Goal: Transaction & Acquisition: Purchase product/service

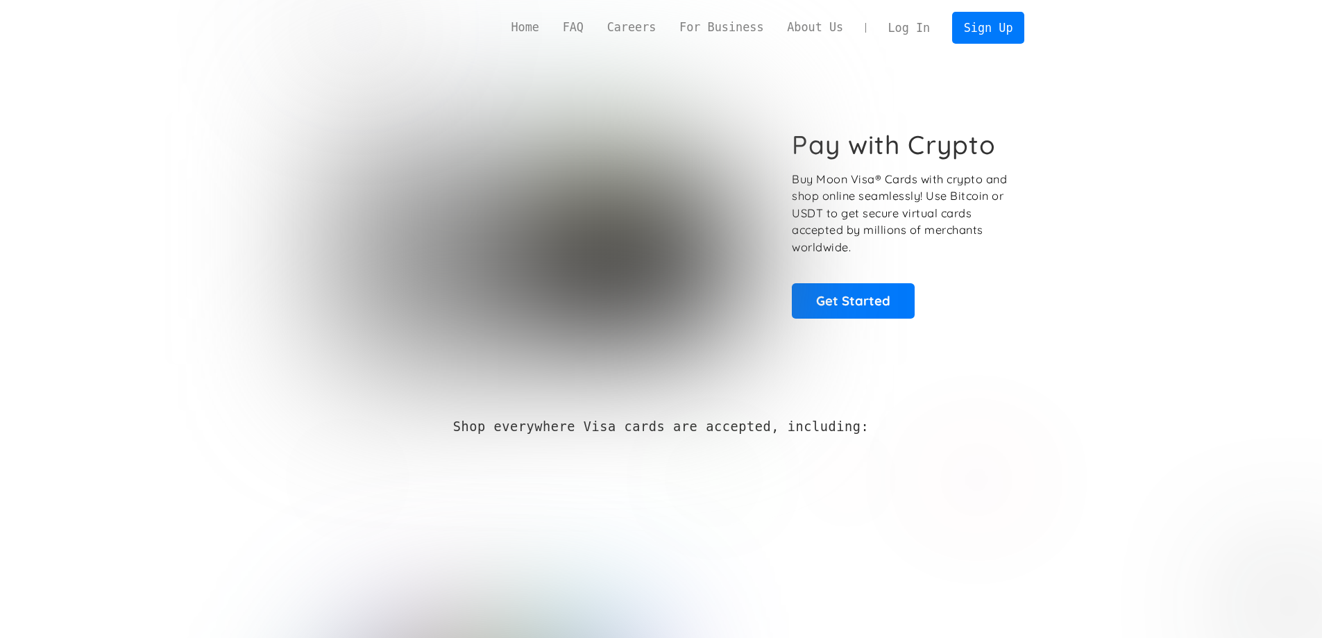
click at [911, 503] on div at bounding box center [662, 475] width 728 height 73
click at [877, 298] on link "Get Started" at bounding box center [853, 300] width 123 height 35
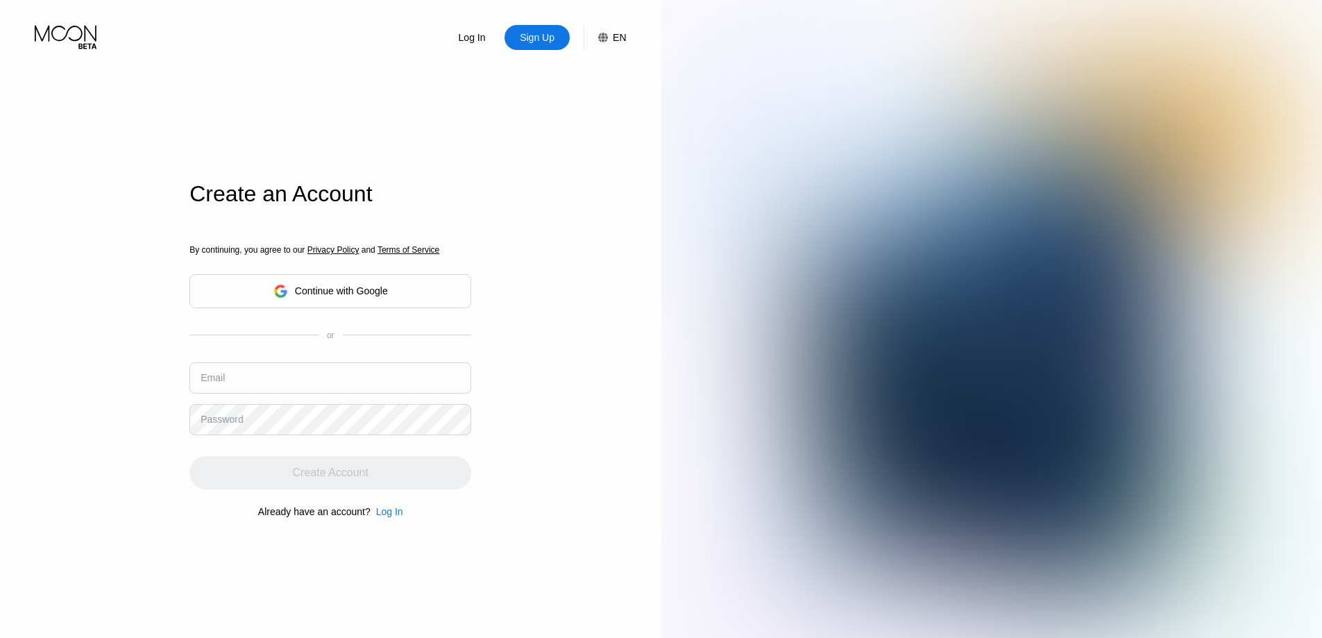
click at [341, 295] on div "Continue with Google" at bounding box center [341, 290] width 93 height 11
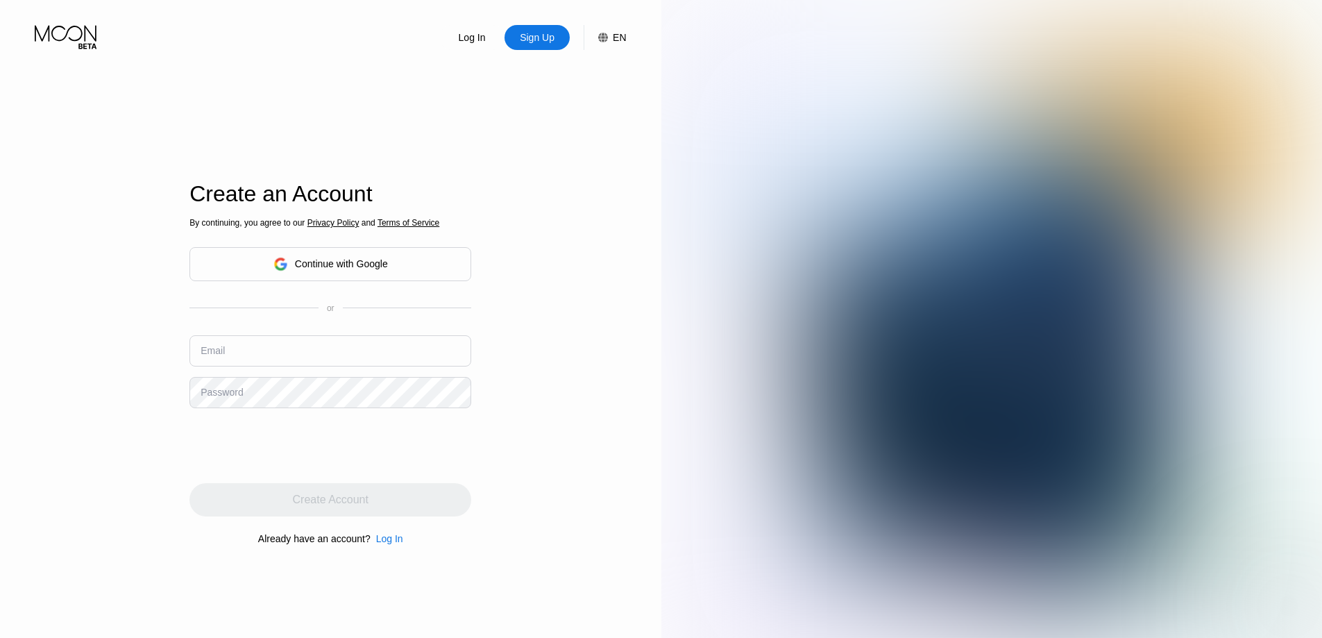
click at [355, 269] on div "Continue with Google" at bounding box center [341, 263] width 93 height 11
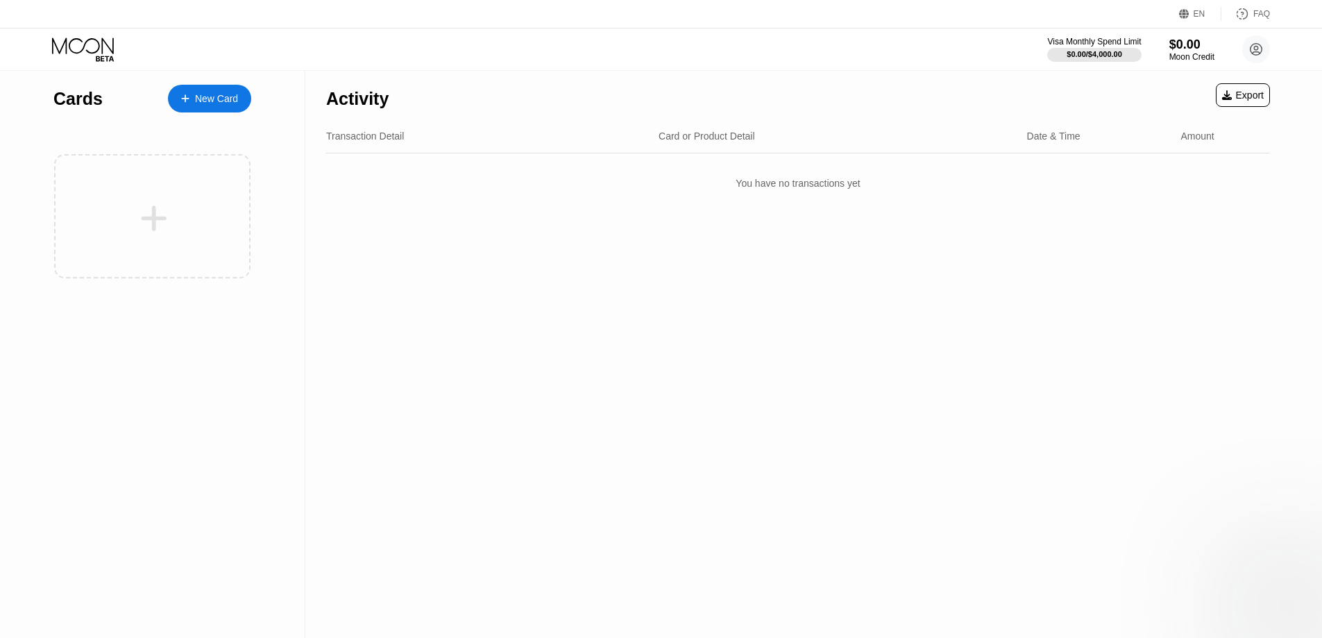
click at [226, 91] on div "New Card" at bounding box center [209, 99] width 83 height 28
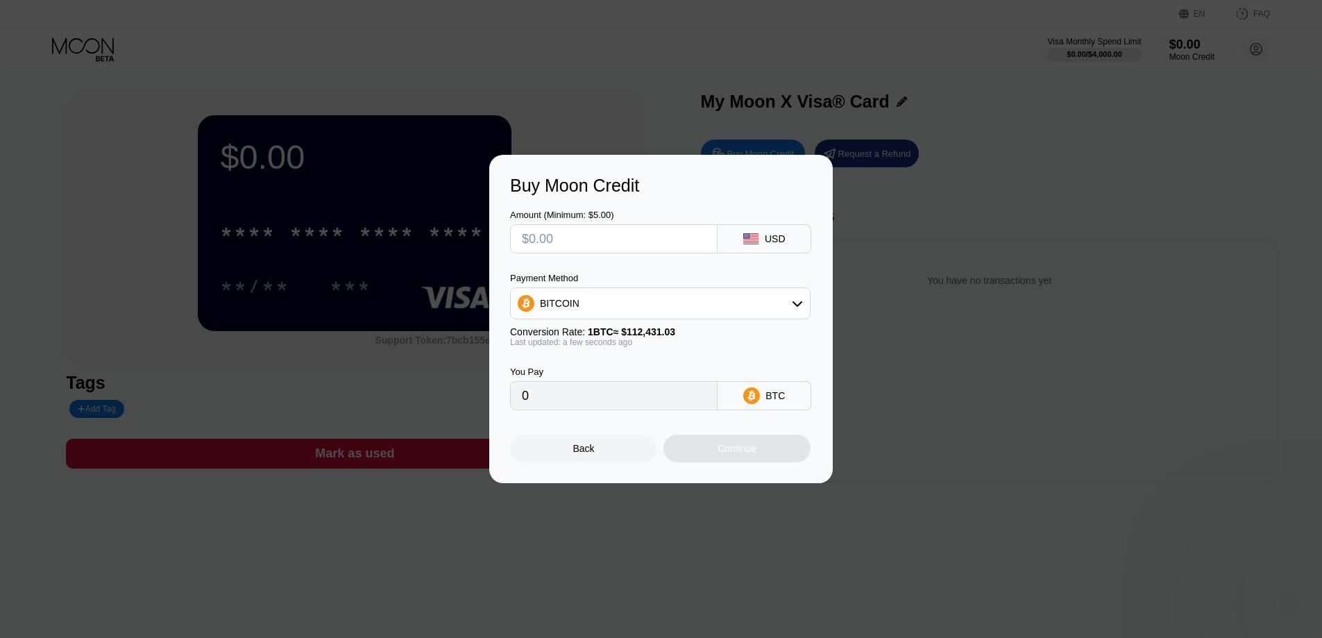
click at [594, 242] on input "text" at bounding box center [614, 239] width 184 height 28
click at [580, 462] on div "Back" at bounding box center [583, 449] width 147 height 28
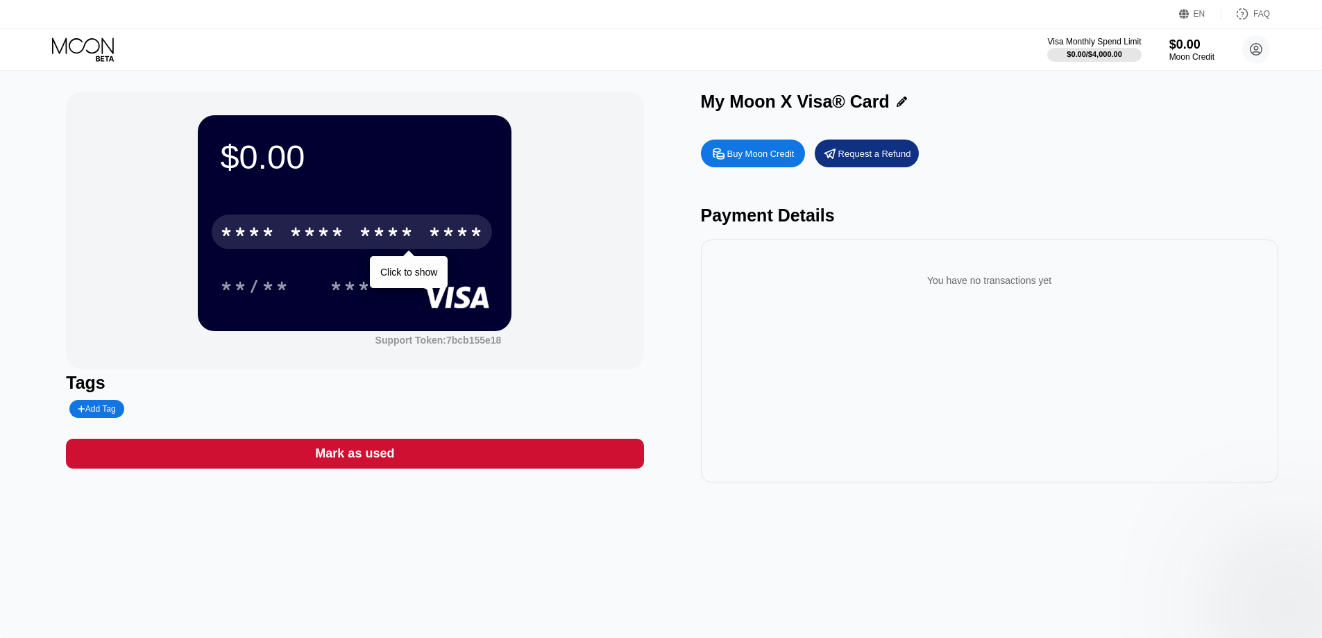
click at [370, 245] on div "* * * *" at bounding box center [387, 234] width 56 height 22
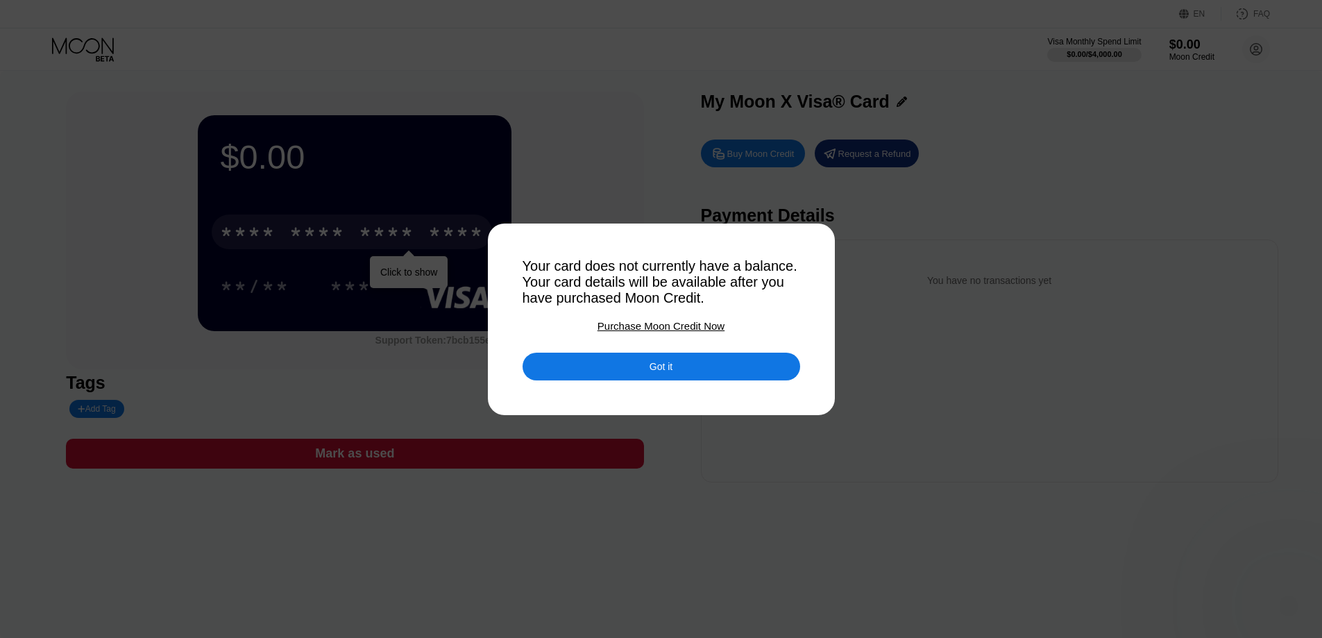
click at [681, 337] on div "Got it" at bounding box center [662, 356] width 278 height 49
click at [676, 330] on div "Purchase Moon Credit Now" at bounding box center [661, 326] width 127 height 12
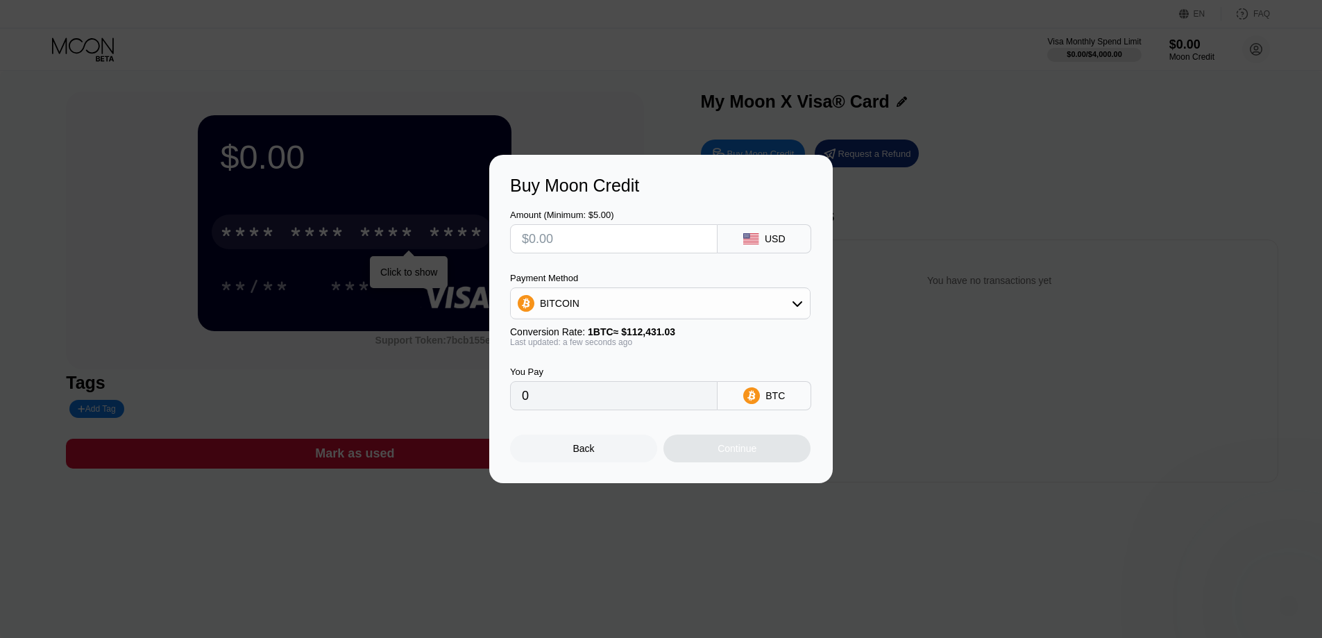
click at [635, 247] on input "text" at bounding box center [614, 239] width 184 height 28
type input "$0"
type input "$1"
type input "0.00000890"
type input "0"
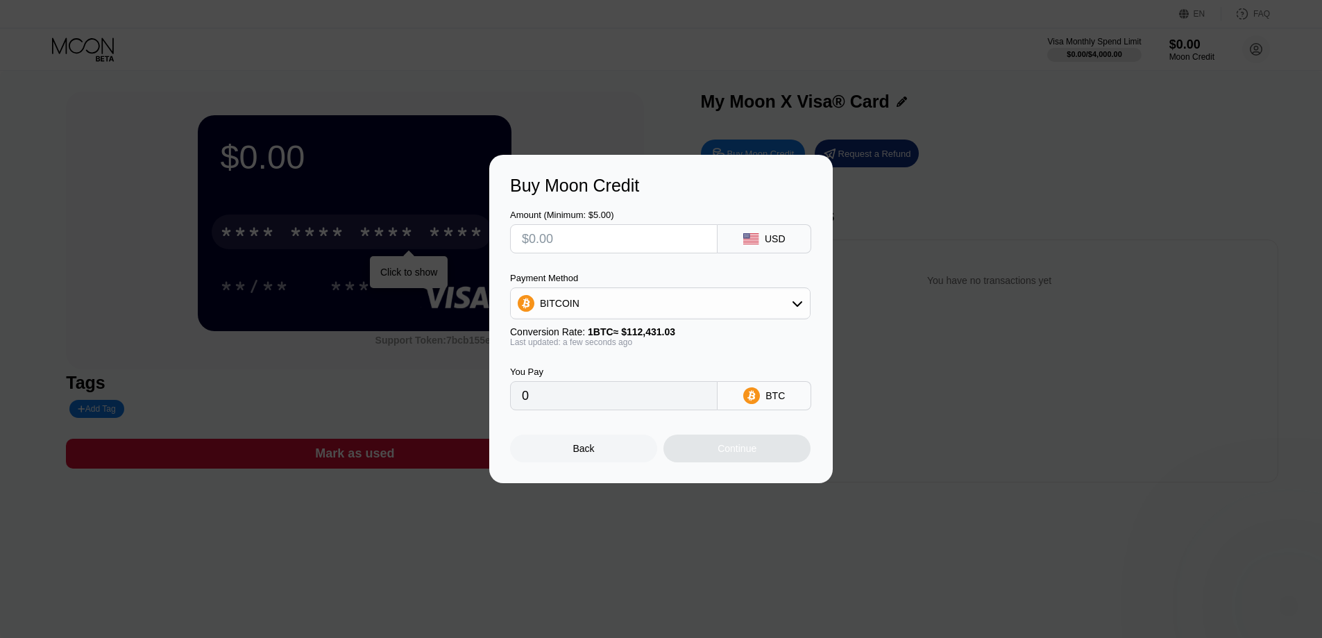
click at [410, 185] on div "Buy Moon Credit Amount (Minimum: $5.00) USD Payment Method BITCOIN Conversion R…" at bounding box center [661, 319] width 1322 height 328
drag, startPoint x: 408, startPoint y: 177, endPoint x: 505, endPoint y: 212, distance: 102.8
click at [410, 178] on div "Buy Moon Credit Amount (Minimum: $5.00) USD Payment Method BITCOIN Conversion R…" at bounding box center [661, 319] width 1322 height 328
click at [603, 455] on div "Back" at bounding box center [583, 449] width 147 height 28
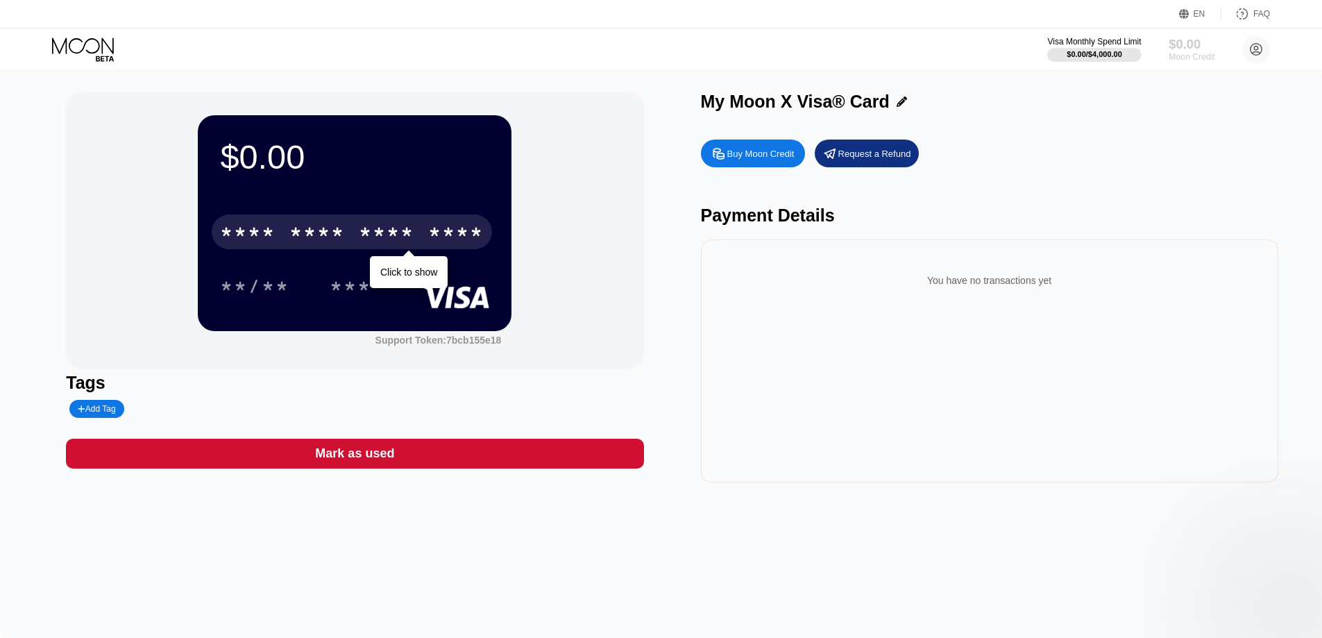
click at [1199, 52] on div "Moon Credit" at bounding box center [1192, 57] width 47 height 10
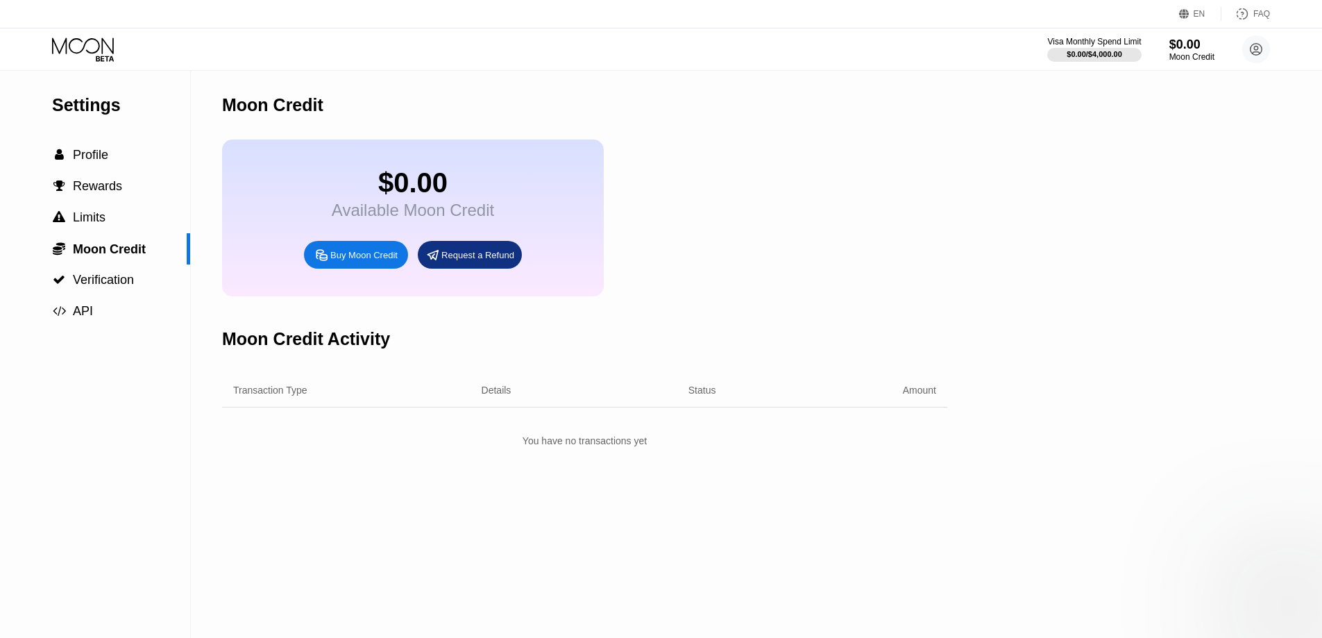
click at [790, 114] on div "Moon Credit" at bounding box center [584, 105] width 725 height 69
click at [362, 261] on div "Buy Moon Credit" at bounding box center [363, 255] width 67 height 12
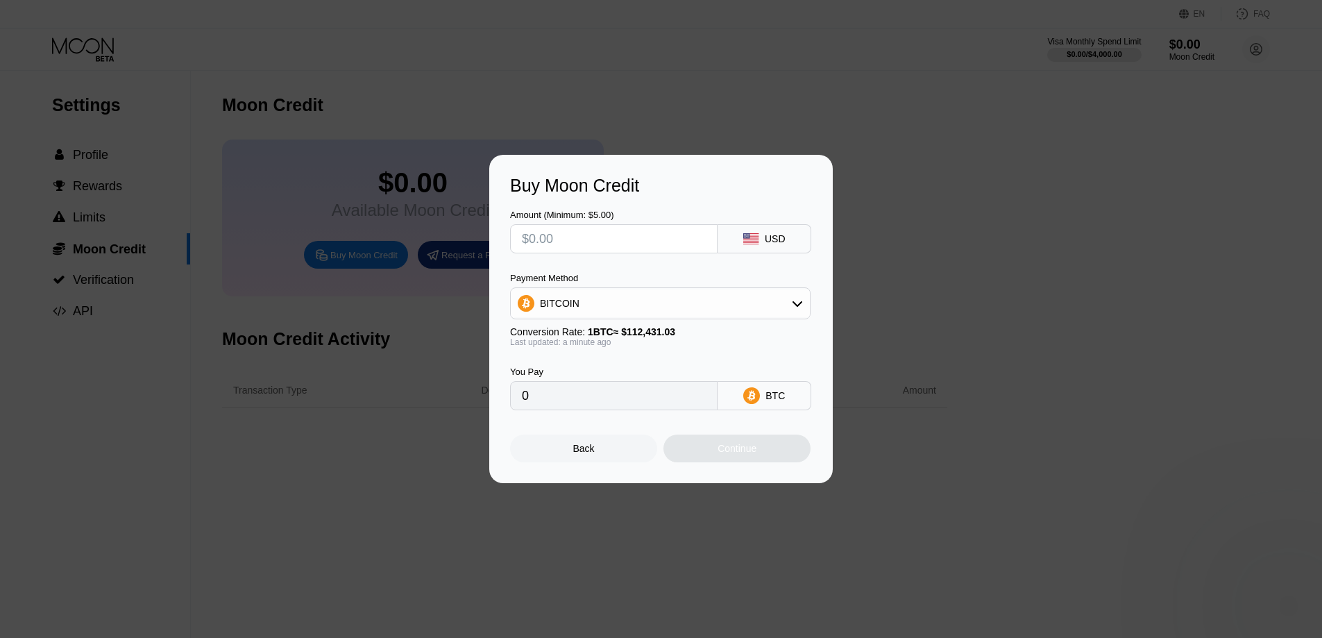
click at [574, 243] on input "text" at bounding box center [614, 239] width 184 height 28
click at [382, 242] on div "Buy Moon Credit Amount (Minimum: $5.00) USD Payment Method BITCOIN Conversion R…" at bounding box center [661, 319] width 1322 height 328
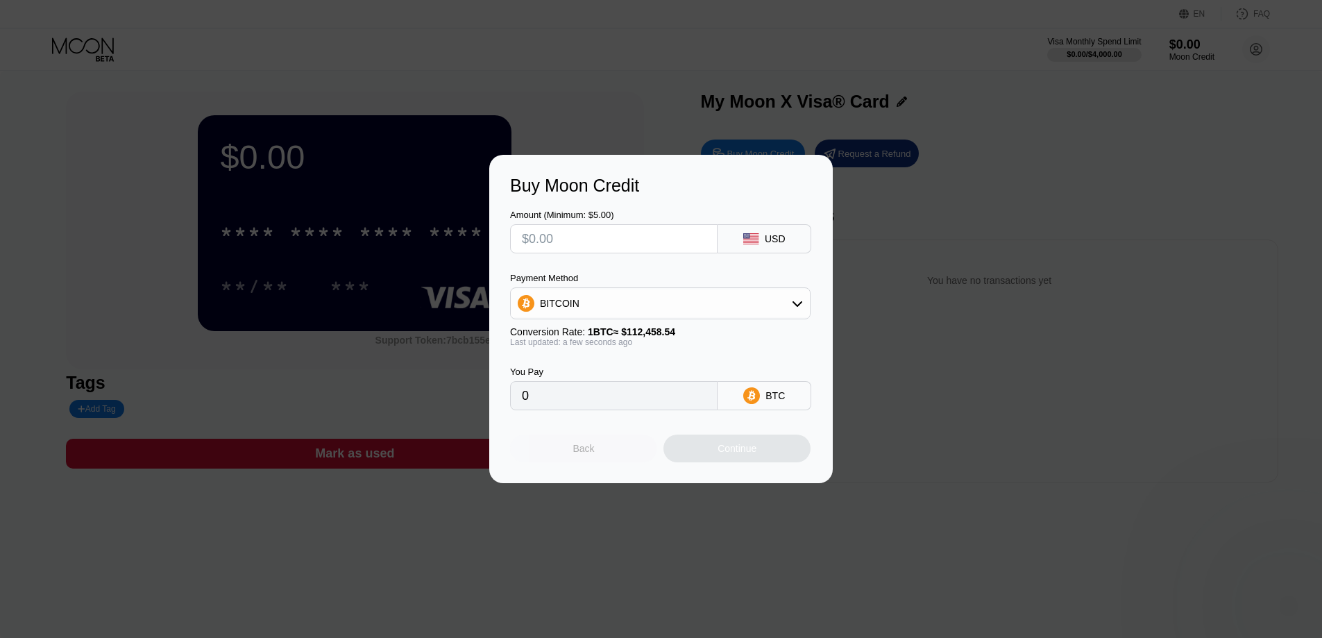
click at [584, 454] on div "Back" at bounding box center [584, 448] width 22 height 11
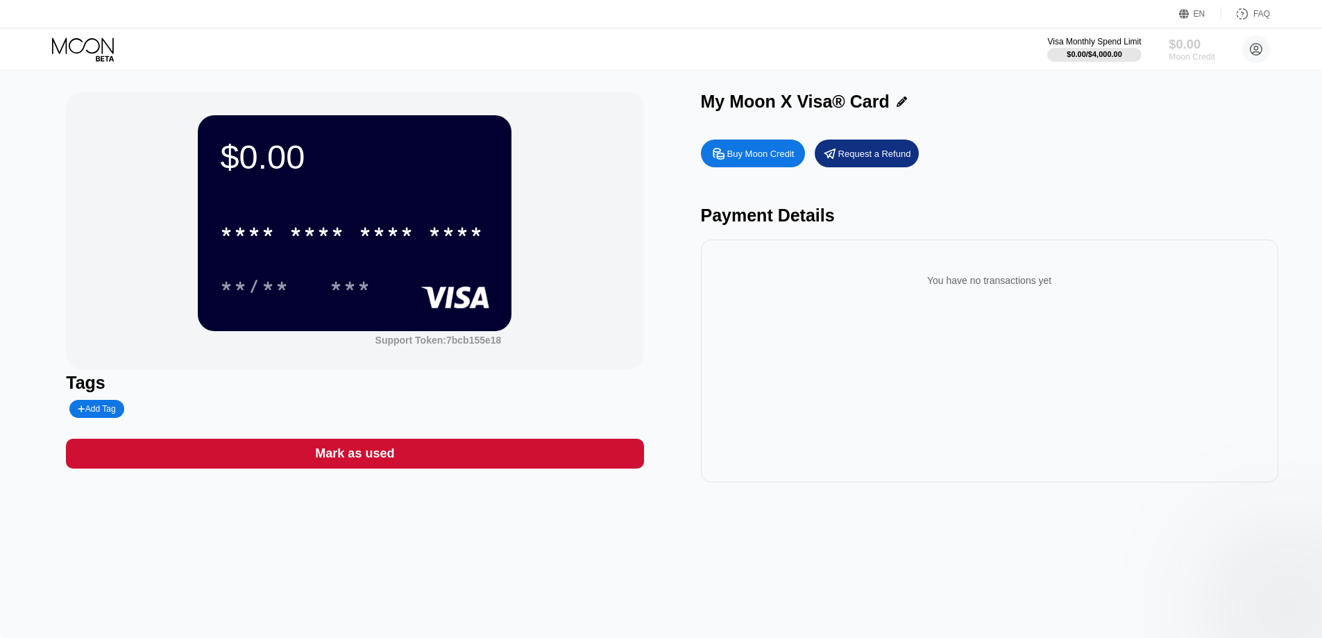
click at [1179, 58] on div "Moon Credit" at bounding box center [1192, 57] width 47 height 10
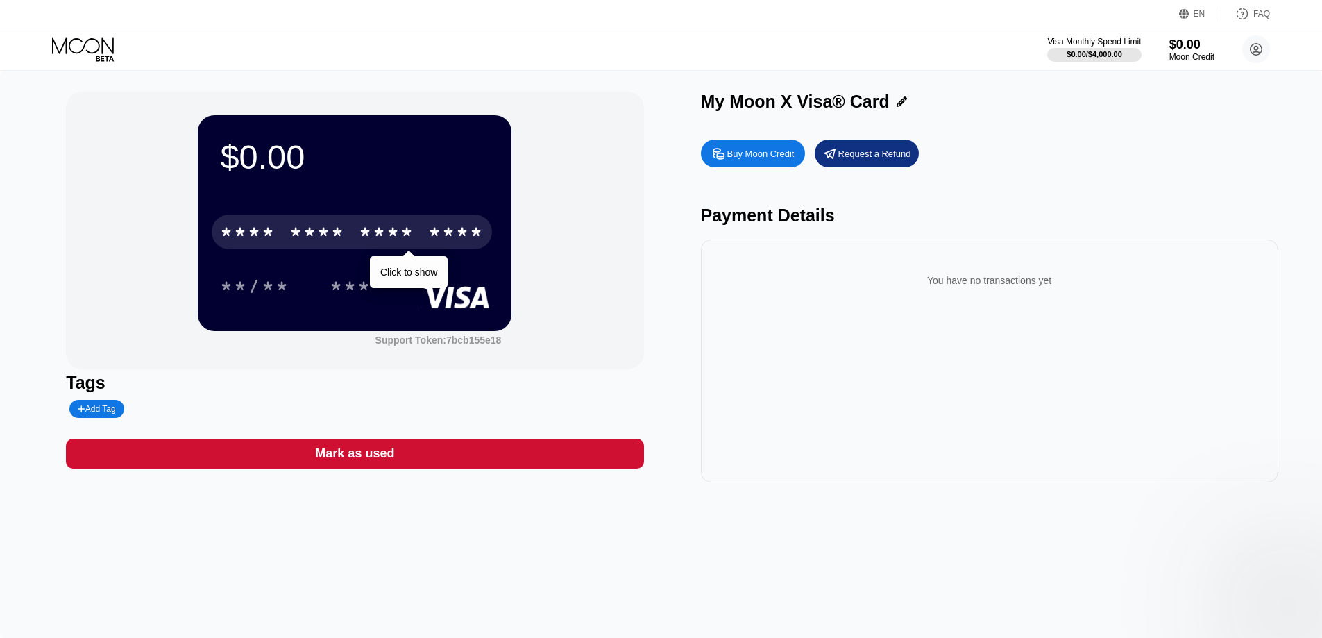
click at [392, 245] on div "* * * *" at bounding box center [387, 234] width 56 height 22
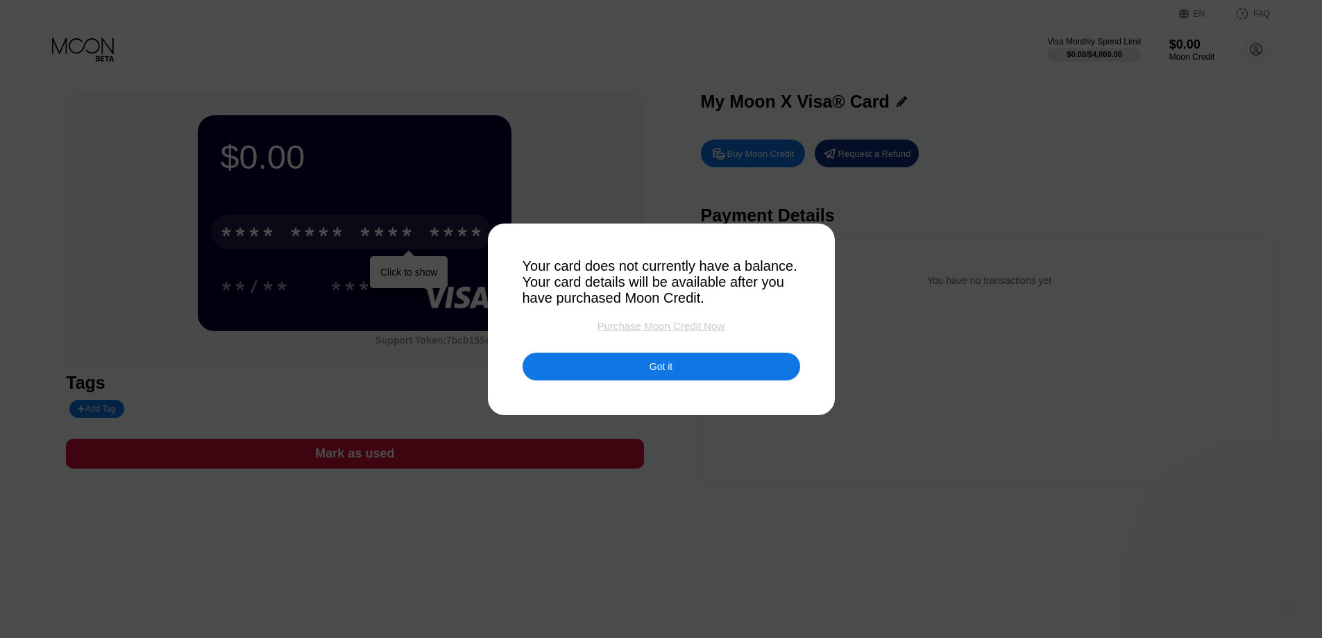
click at [706, 332] on div "Purchase Moon Credit Now" at bounding box center [661, 326] width 127 height 12
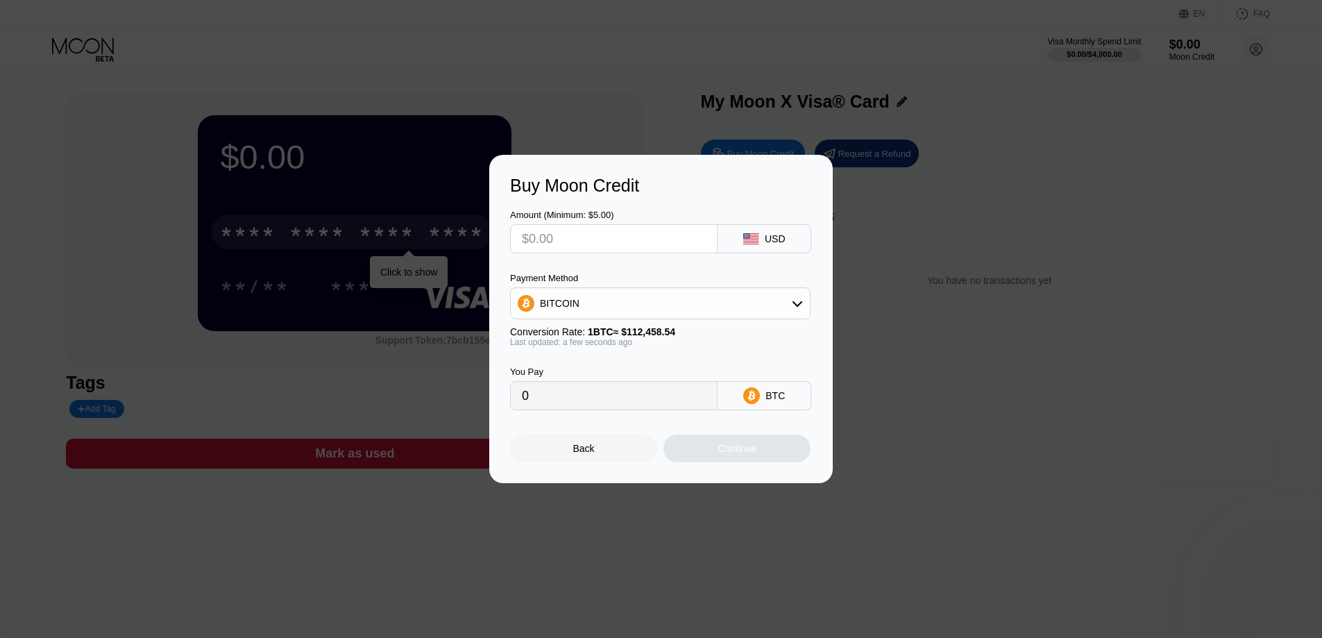
click at [695, 442] on div "Continue" at bounding box center [737, 449] width 147 height 28
click at [694, 445] on div "Continue" at bounding box center [737, 449] width 147 height 28
click at [607, 305] on div "BITCOIN" at bounding box center [660, 303] width 299 height 28
click at [566, 294] on div "BITCOIN" at bounding box center [660, 303] width 299 height 28
click at [585, 453] on div "Back" at bounding box center [584, 448] width 22 height 11
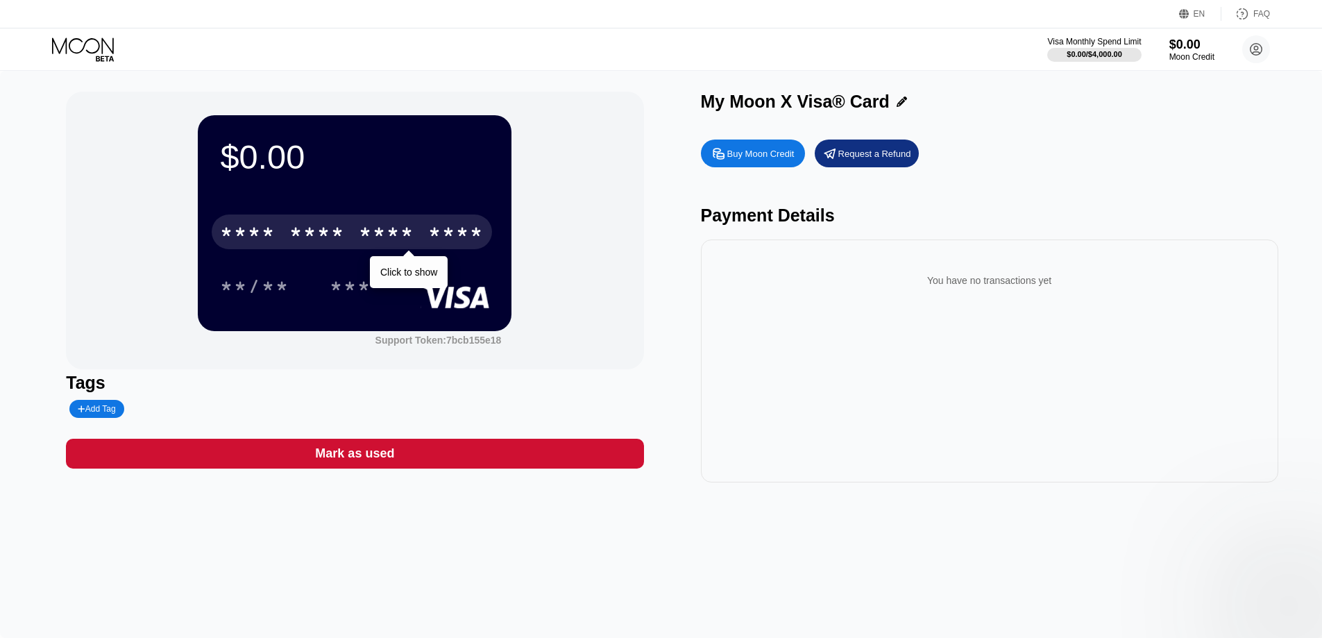
click at [364, 242] on div "* * * *" at bounding box center [387, 234] width 56 height 22
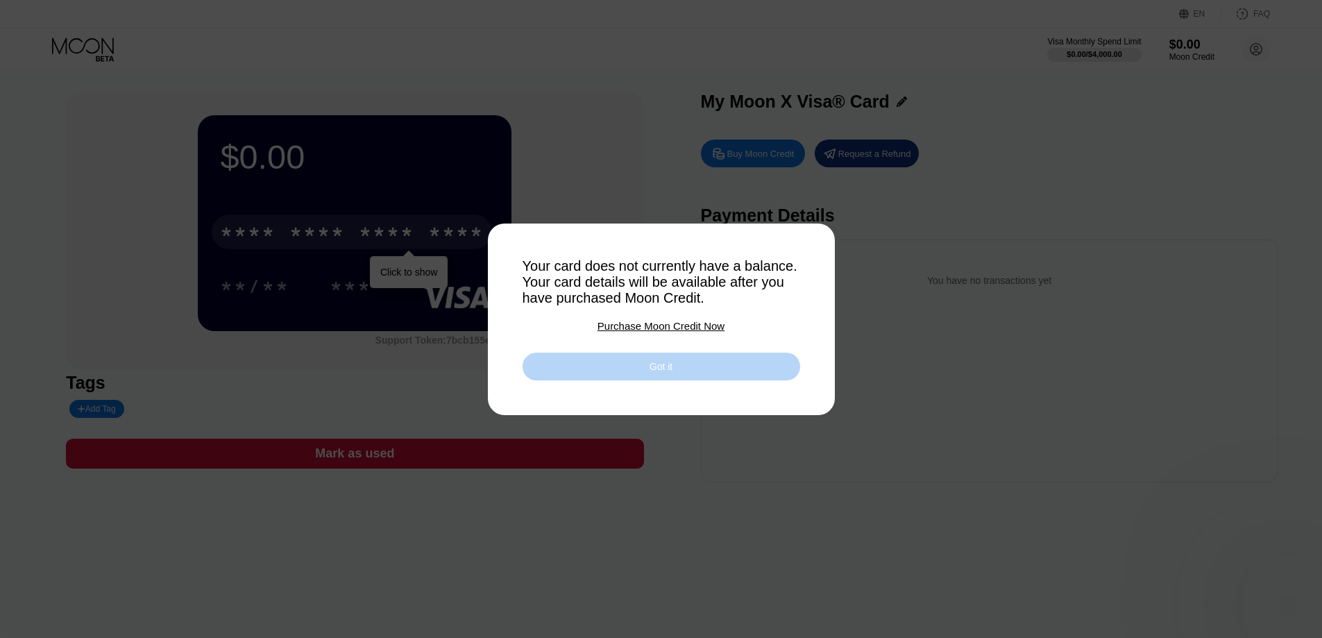
click at [646, 380] on div "Got it" at bounding box center [662, 367] width 278 height 28
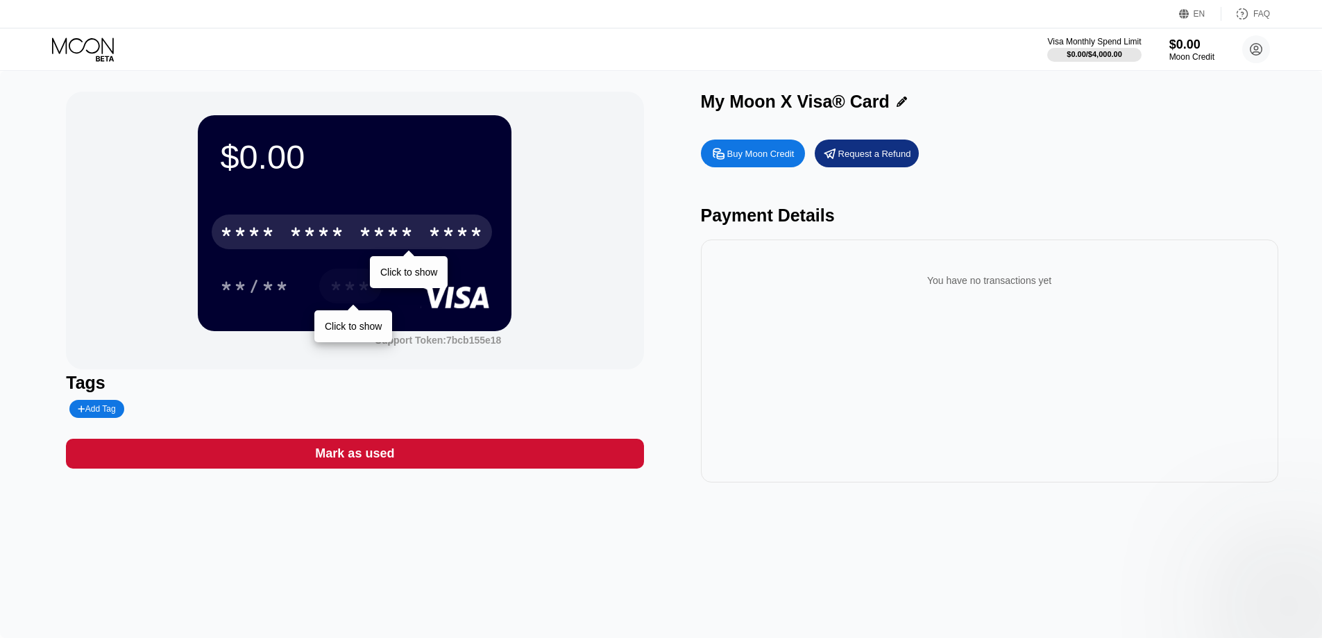
click at [332, 289] on div "***" at bounding box center [351, 288] width 42 height 22
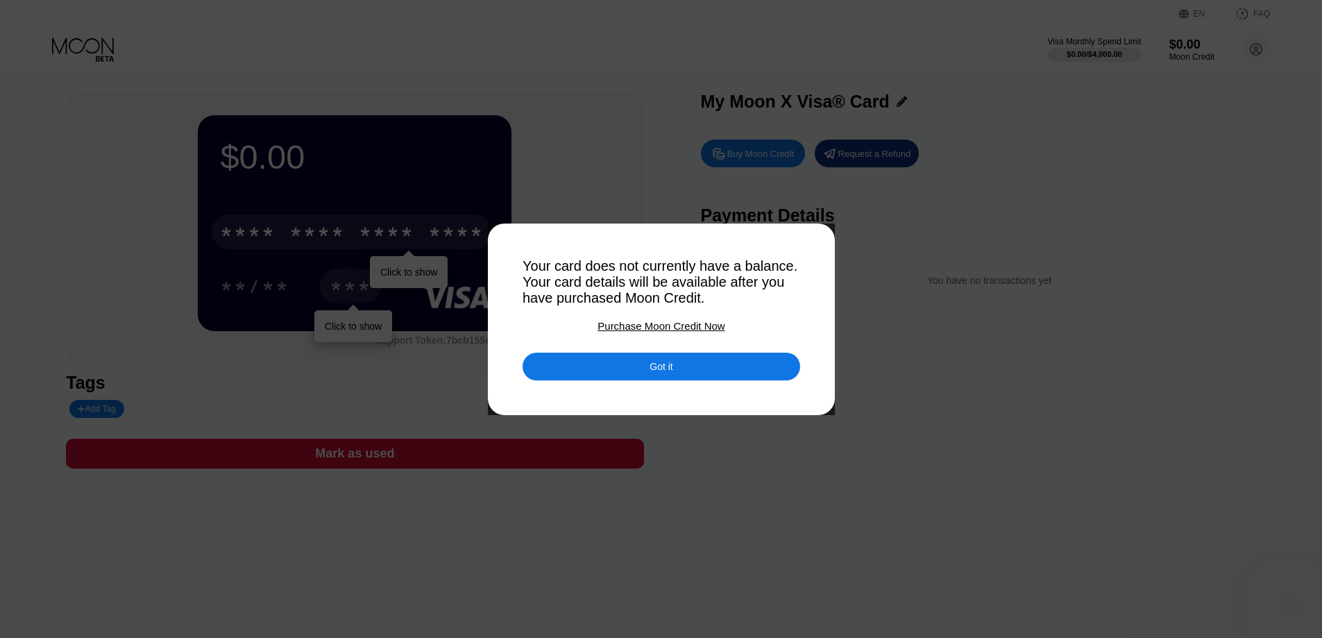
click at [726, 374] on div "Got it" at bounding box center [662, 367] width 278 height 28
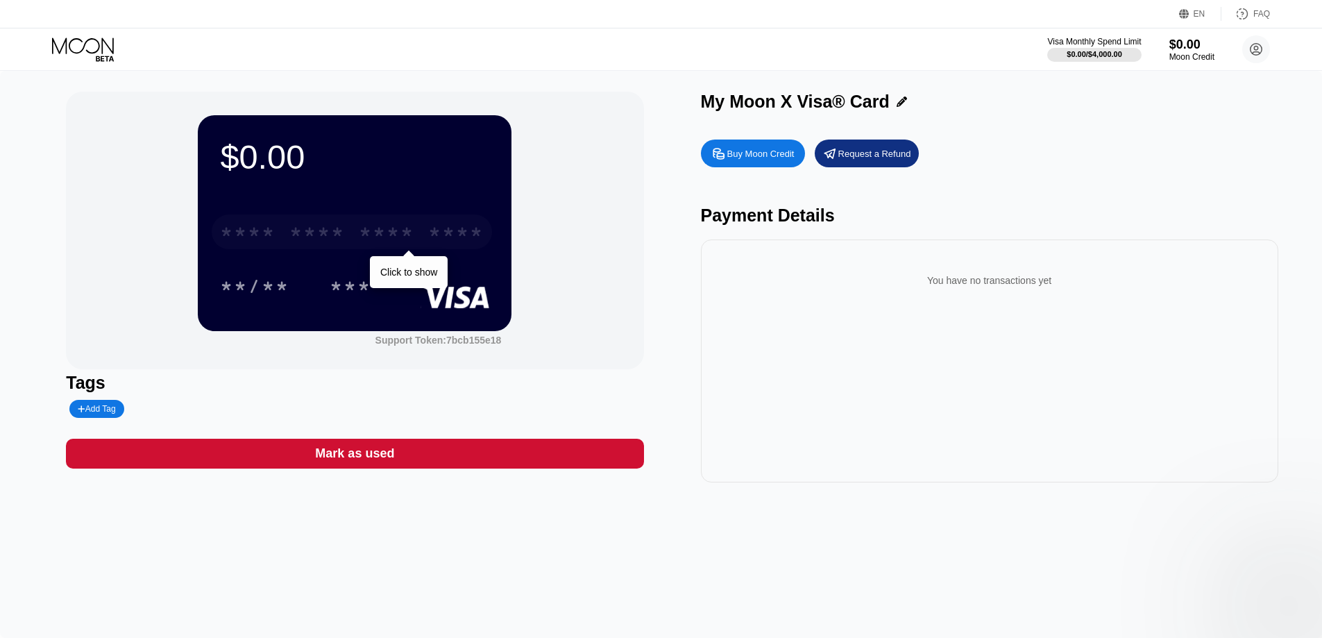
click at [306, 224] on div "* * * * * * * * * * * * ****" at bounding box center [352, 232] width 280 height 35
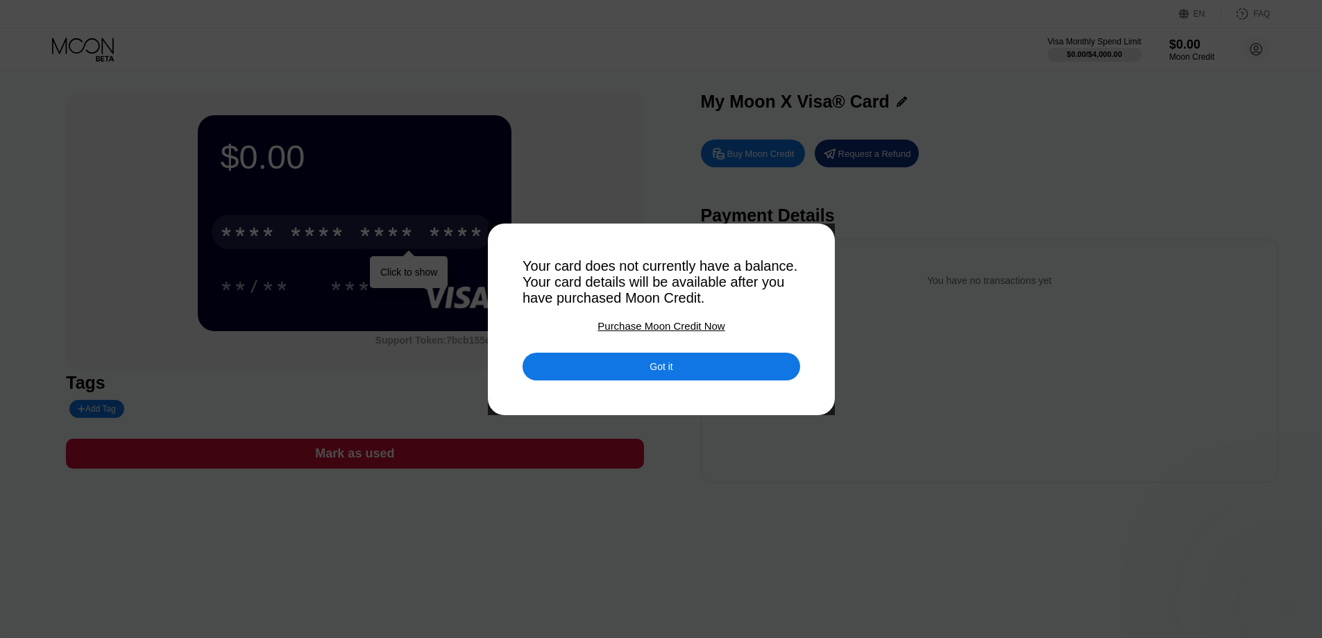
click at [605, 263] on div "Your card does not currently have a balance. Your card details will be availabl…" at bounding box center [662, 282] width 278 height 48
click at [655, 292] on div "Your card does not currently have a balance. Your card details will be availabl…" at bounding box center [662, 282] width 278 height 48
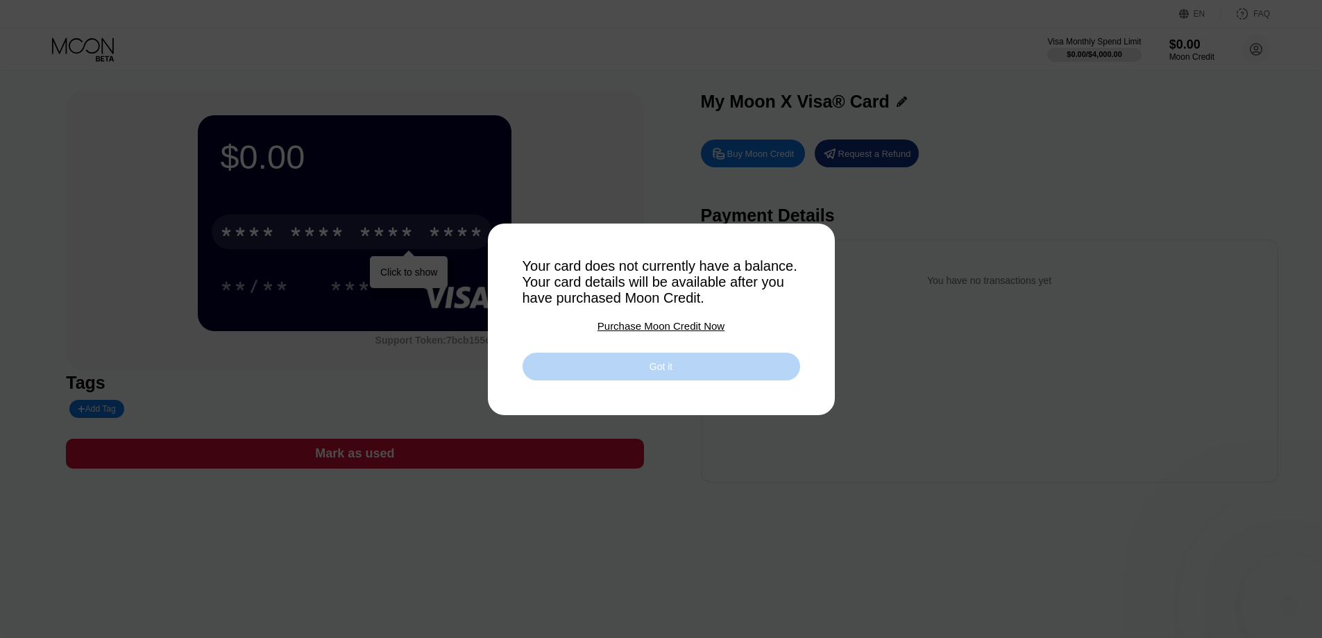
click at [644, 366] on div "Got it" at bounding box center [662, 367] width 278 height 28
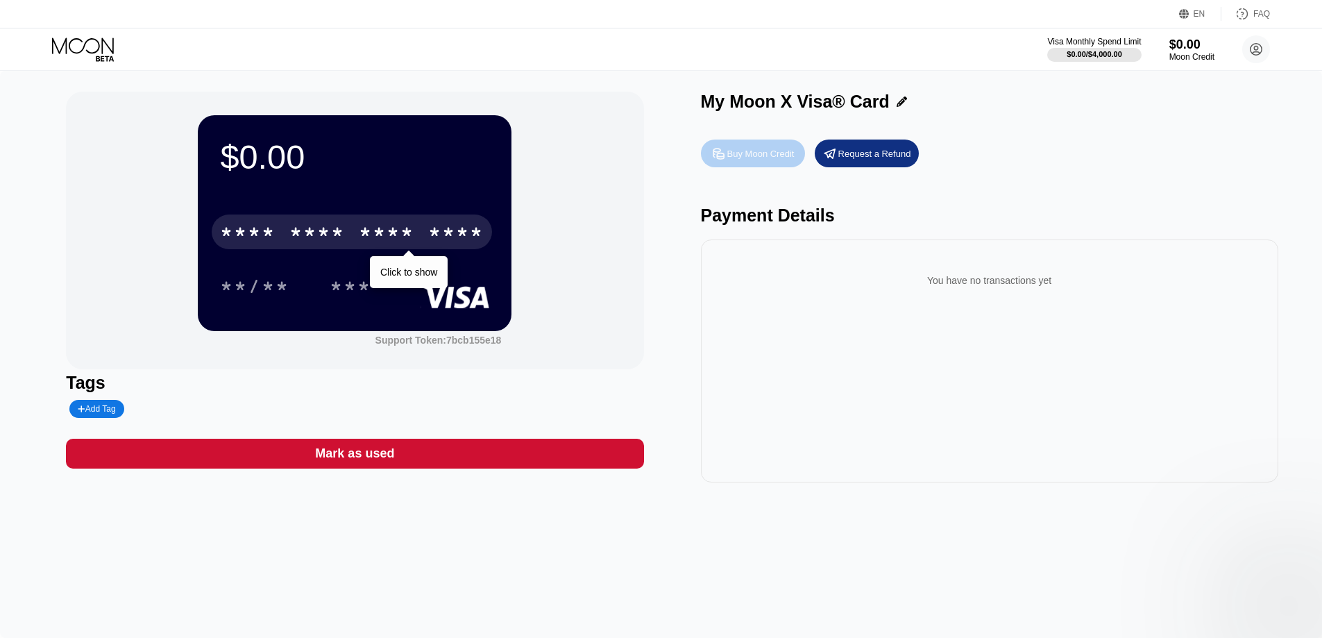
click at [737, 151] on div "Buy Moon Credit" at bounding box center [761, 154] width 67 height 12
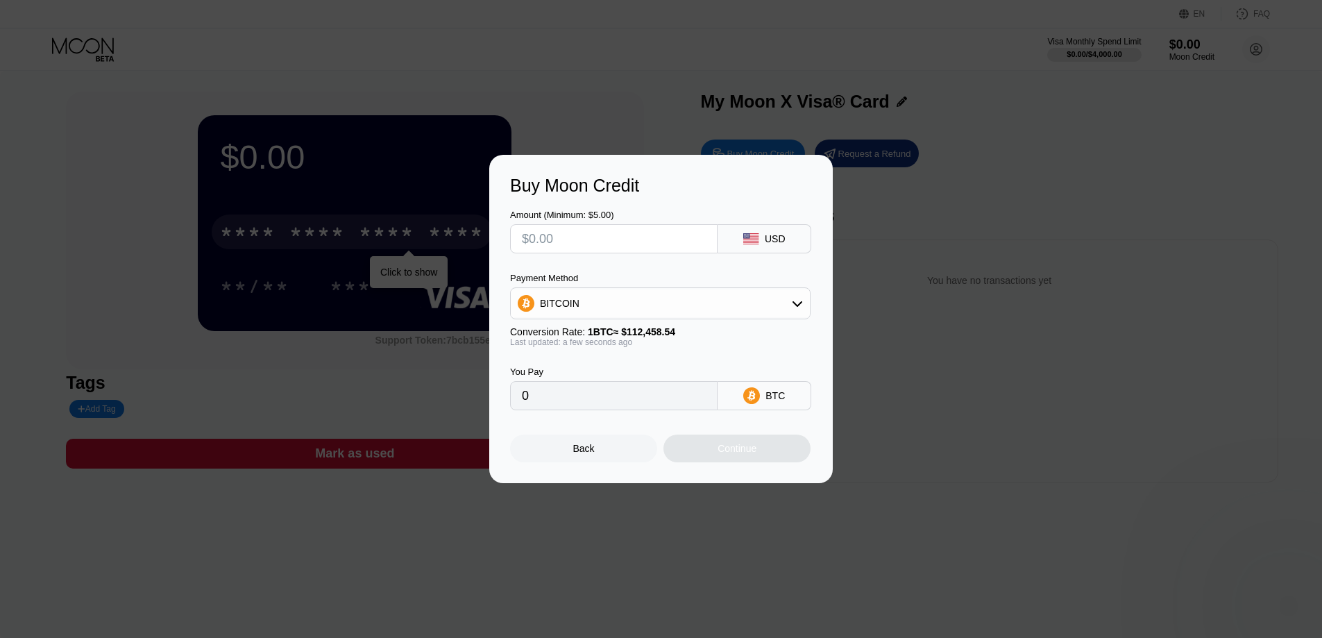
click at [625, 219] on div "Amount (Minimum: $5.00)" at bounding box center [614, 215] width 208 height 10
click at [625, 226] on input "text" at bounding box center [614, 239] width 184 height 28
click at [618, 318] on div "BITCOIN" at bounding box center [660, 303] width 301 height 32
click at [619, 314] on div "BITCOIN" at bounding box center [660, 303] width 299 height 28
click at [582, 378] on span "USDT on TRON" at bounding box center [579, 372] width 70 height 11
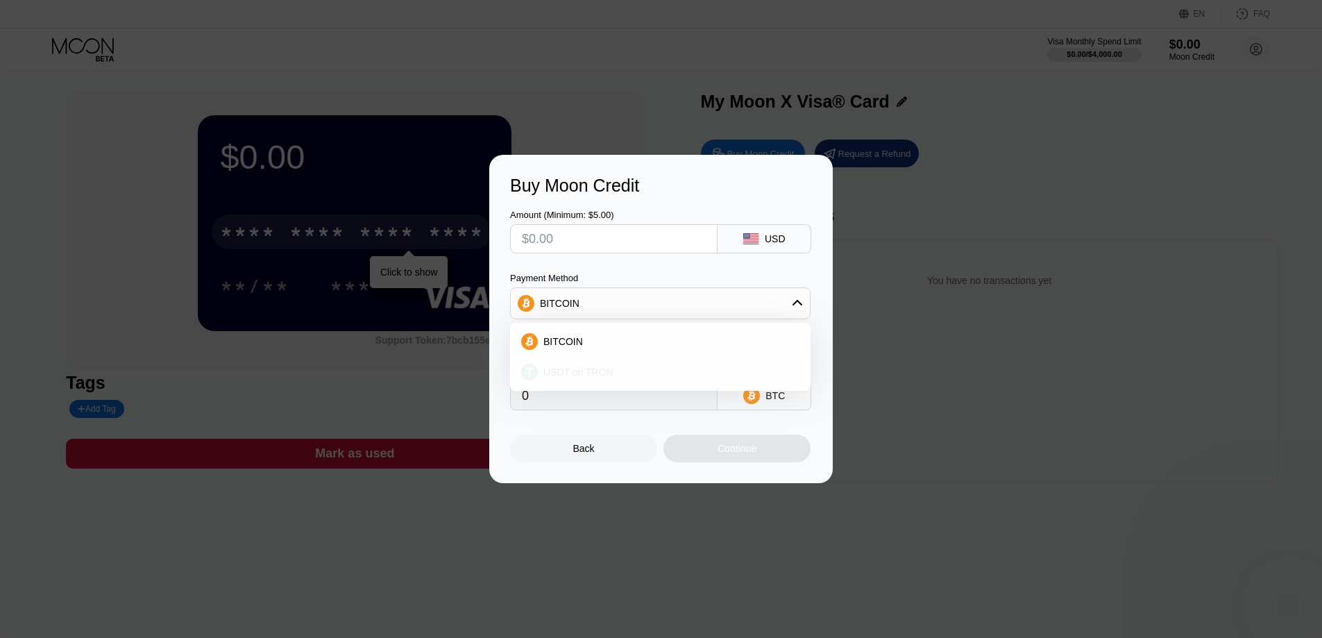
type input "0.00"
click at [551, 228] on input "text" at bounding box center [614, 239] width 184 height 28
type input "$5"
type input "5.05"
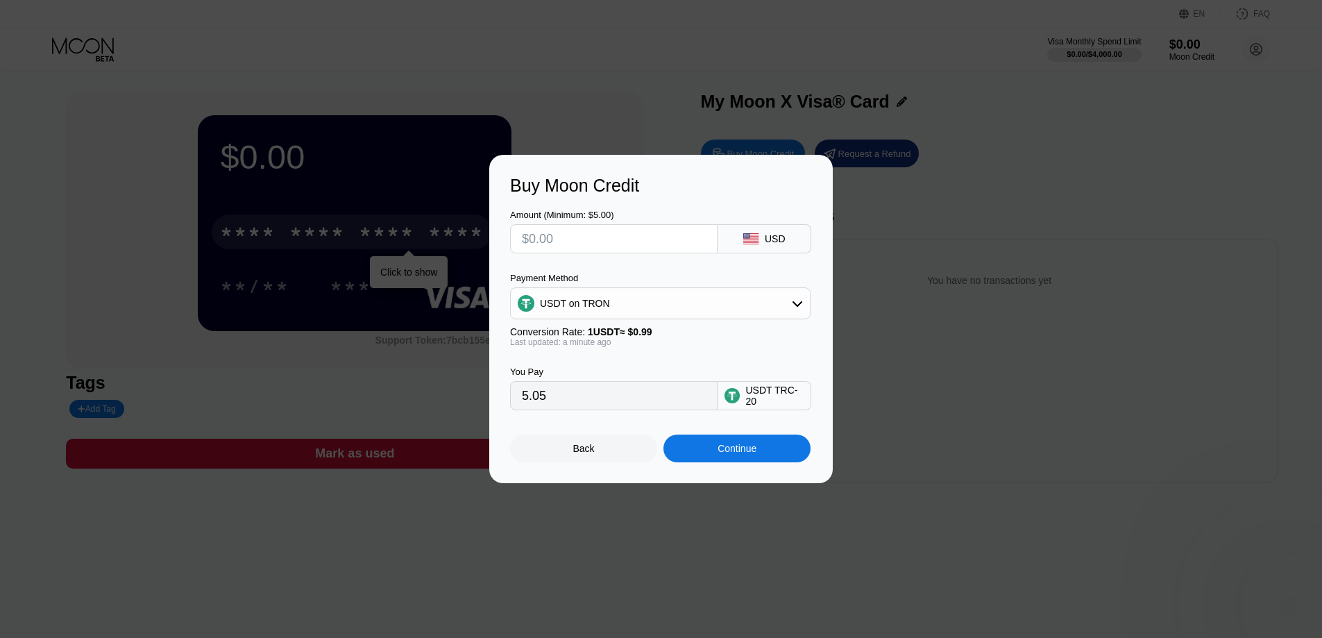
type input "0.00"
type input "$1"
type input "1.01"
type input "$15"
type input "15.15"
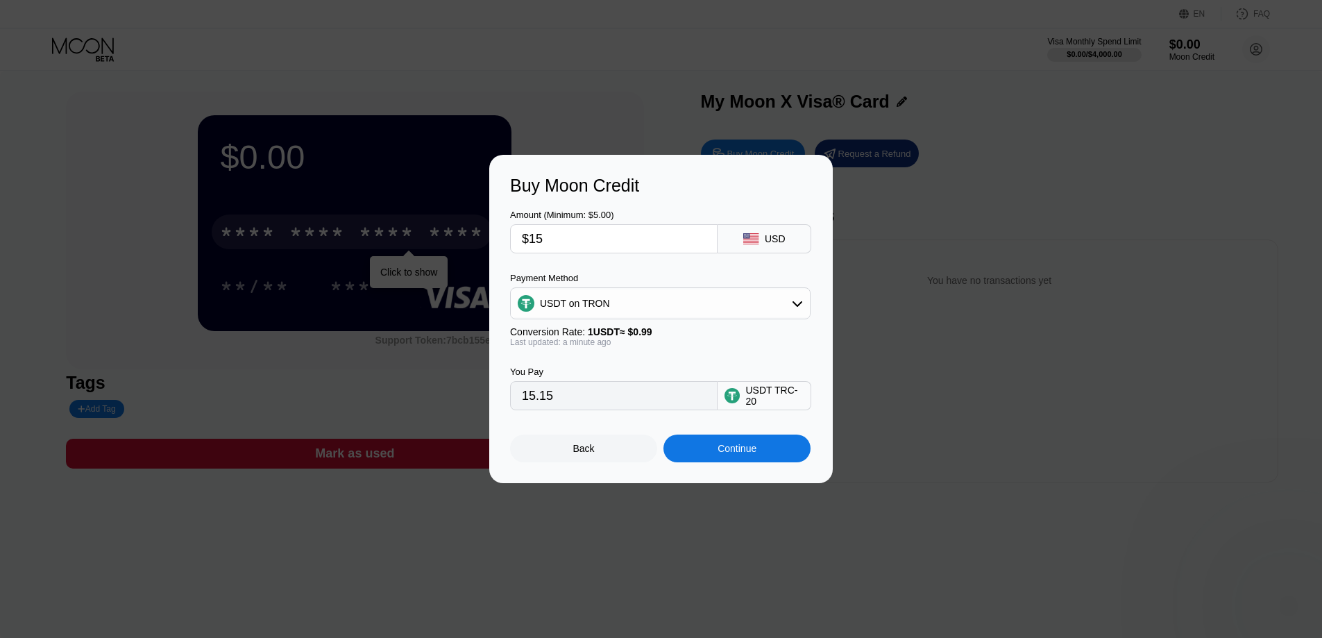
click at [553, 233] on input "$15" at bounding box center [614, 239] width 184 height 28
type input "$15"
click at [644, 400] on input "15.15" at bounding box center [614, 396] width 184 height 28
click at [564, 225] on input "$15" at bounding box center [614, 239] width 184 height 28
click at [739, 452] on div "Continue" at bounding box center [737, 448] width 39 height 11
